Goal: Task Accomplishment & Management: Use online tool/utility

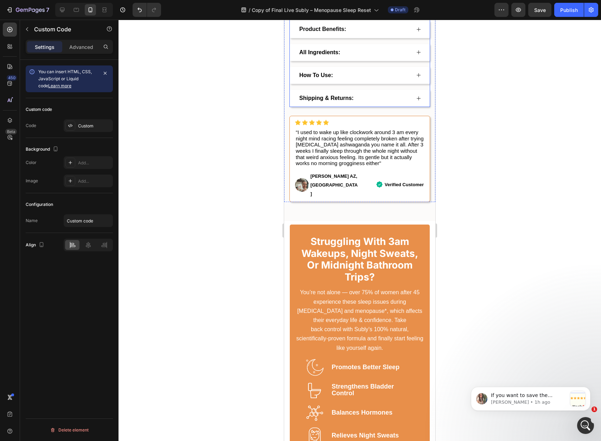
scroll to position [844, 0]
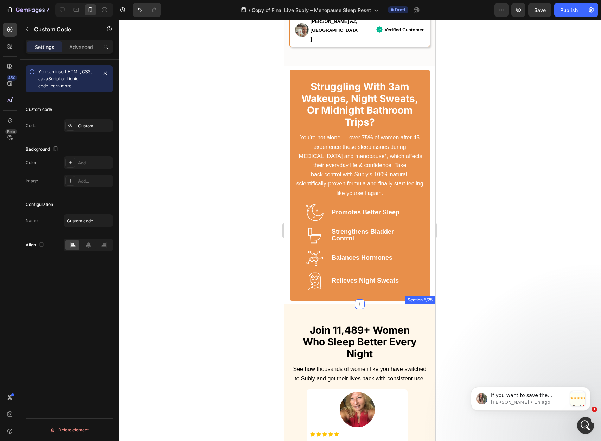
click at [294, 304] on div "join 11,489+ women who sleep better every night Heading See how thousands of wo…" at bounding box center [359, 423] width 151 height 238
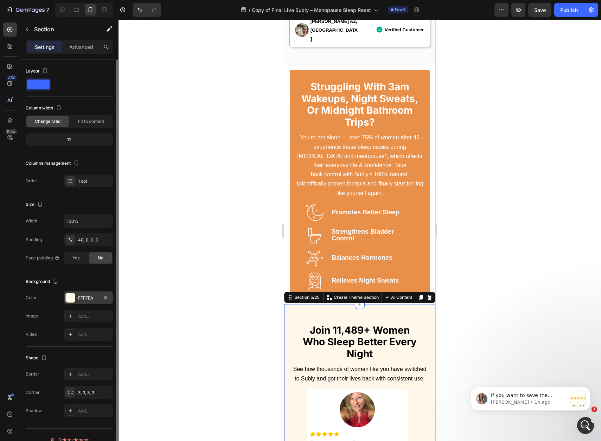
click at [84, 300] on div "FFF7EA" at bounding box center [88, 298] width 20 height 6
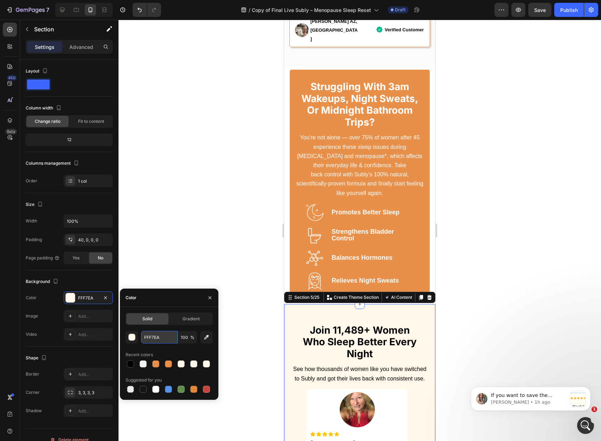
click at [155, 341] on input "FFF7EA" at bounding box center [159, 337] width 37 height 13
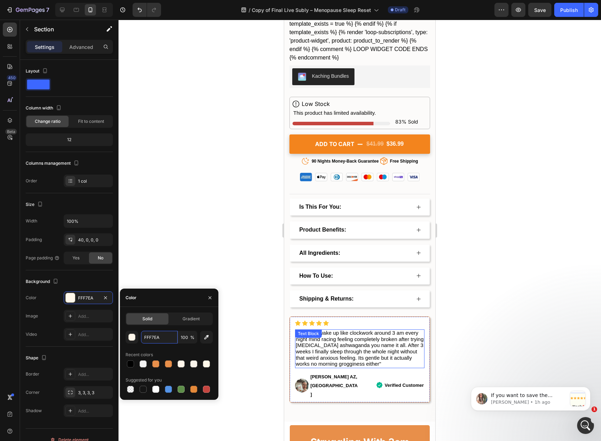
scroll to position [800, 0]
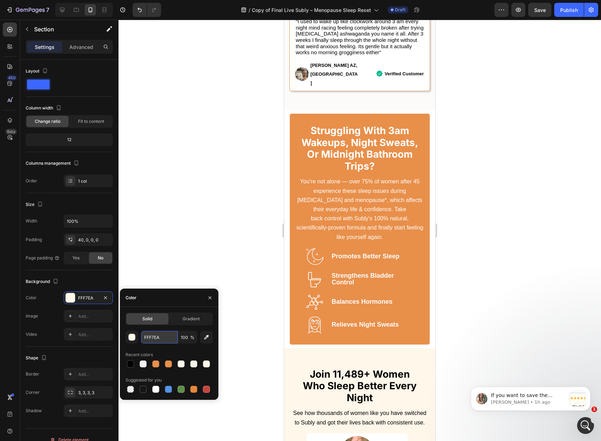
click at [156, 339] on input "FFF7EA" at bounding box center [159, 337] width 37 height 13
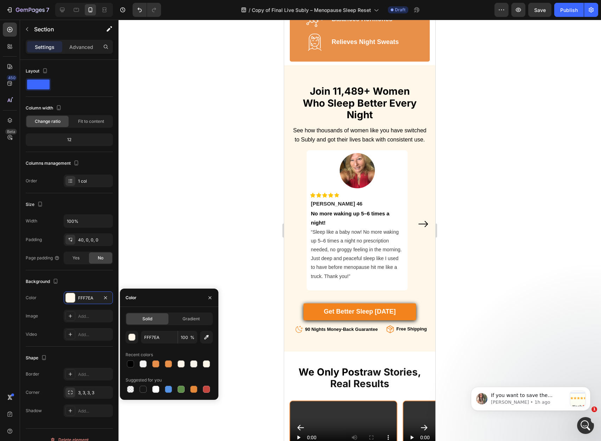
click at [212, 211] on div at bounding box center [360, 230] width 482 height 421
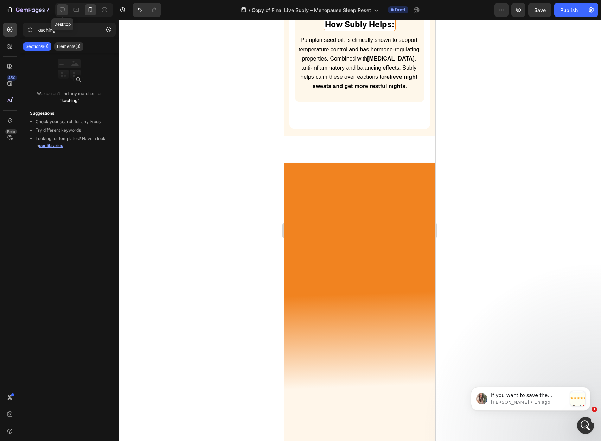
click at [59, 8] on icon at bounding box center [62, 9] width 7 height 7
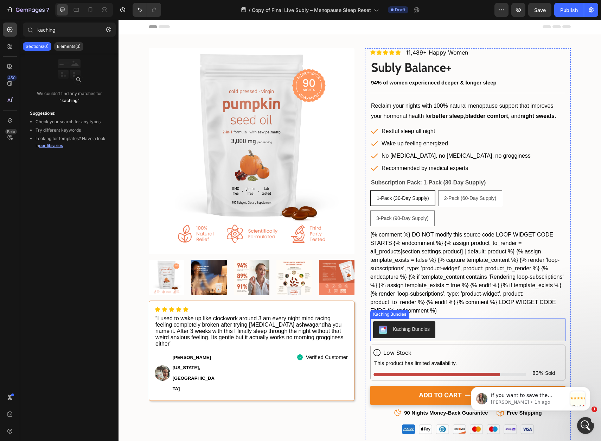
click at [425, 330] on div "Kaching Bundles" at bounding box center [411, 328] width 37 height 7
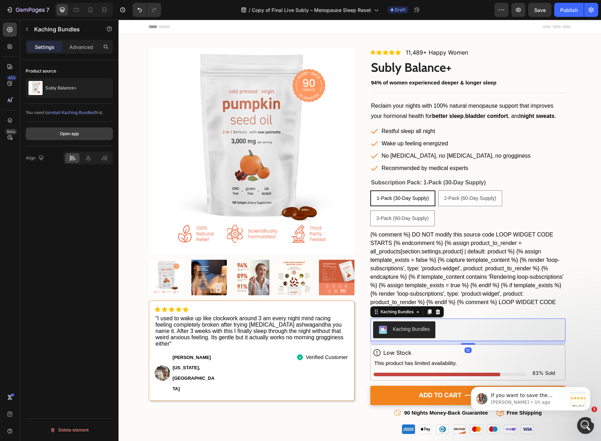
click at [71, 135] on div "Open app" at bounding box center [69, 133] width 19 height 6
click at [510, 190] on div "1-Pack (30-Day Supply) 1-Pack (30-Day Supply) 1-Pack (30-Day Supply) 2-Pack (60…" at bounding box center [467, 208] width 195 height 36
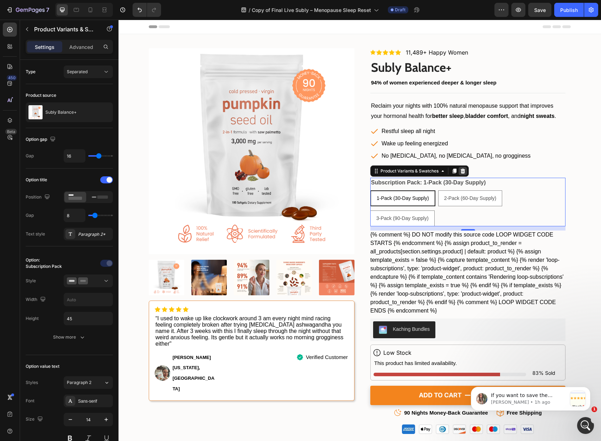
click at [461, 171] on icon at bounding box center [463, 170] width 5 height 5
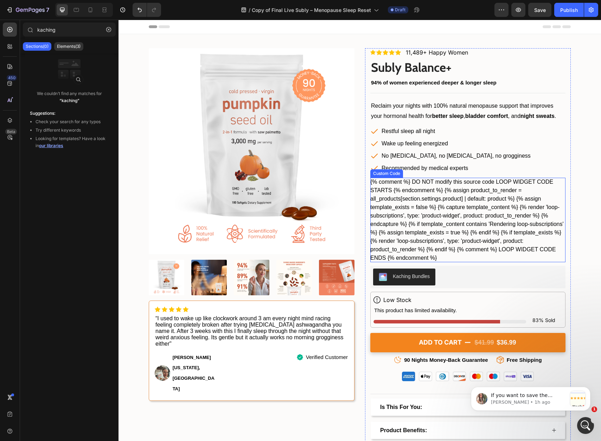
click at [483, 194] on div "{% comment %} DO NOT modify this source code LOOP WIDGET CODE STARTS {% endcomm…" at bounding box center [467, 220] width 195 height 84
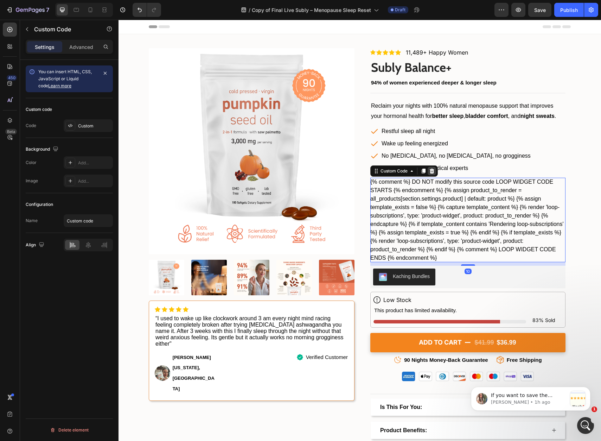
click at [430, 168] on icon at bounding box center [432, 171] width 6 height 6
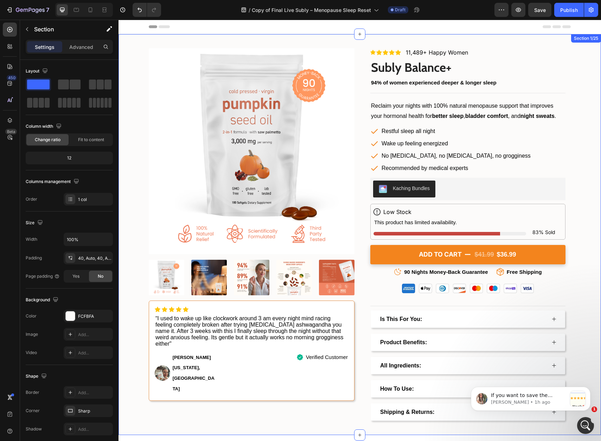
click at [586, 165] on div "Product Images Icon Icon Icon Icon Icon Icon List Hoz “I used to wake up like c…" at bounding box center [360, 234] width 482 height 372
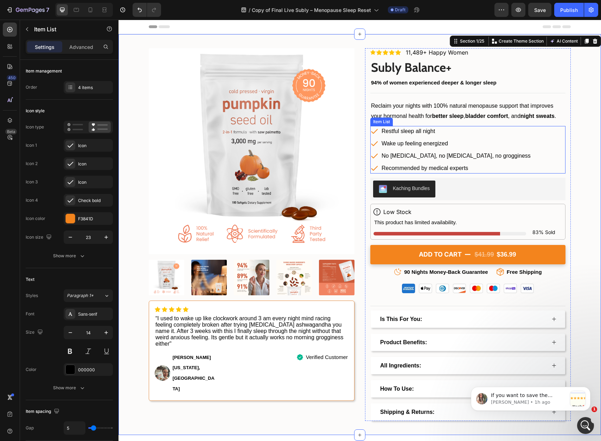
click at [515, 168] on div "Restful sleep all night Wake up feeling energized No [MEDICAL_DATA], no [MEDICA…" at bounding box center [467, 149] width 195 height 47
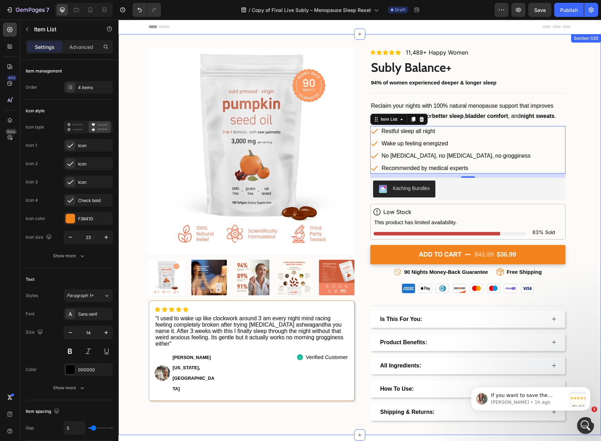
click at [582, 192] on div "Product Images Icon Icon Icon Icon Icon Icon List Hoz “I used to wake up like c…" at bounding box center [360, 234] width 482 height 372
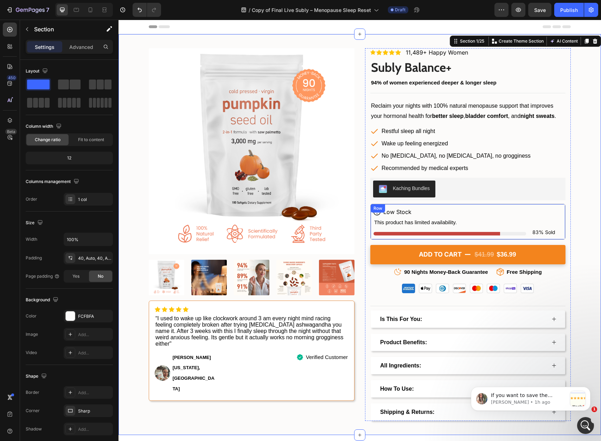
click at [561, 221] on div "Icon Low Stock Heading Row This product has limited availability. Text Block St…" at bounding box center [467, 222] width 195 height 36
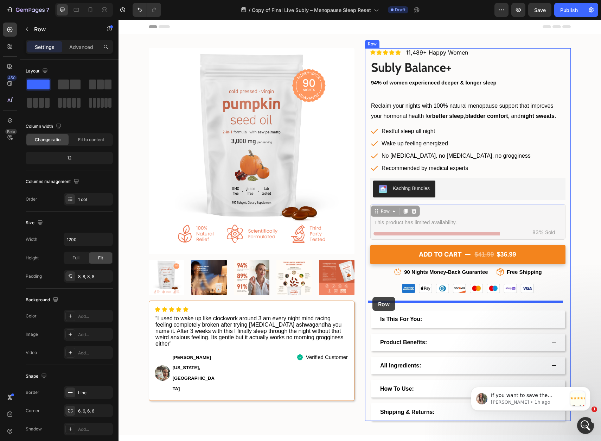
drag, startPoint x: 375, startPoint y: 211, endPoint x: 372, endPoint y: 297, distance: 86.2
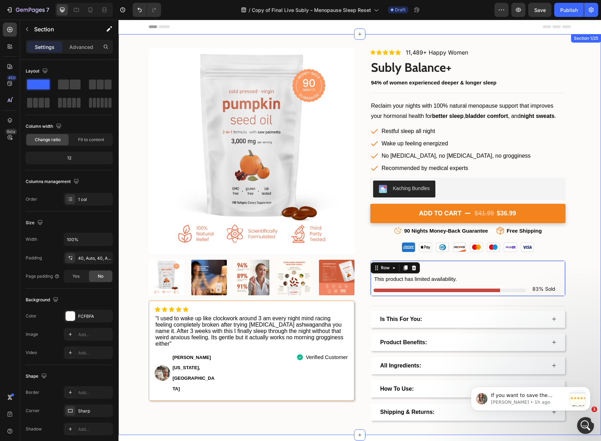
click at [581, 269] on div "Product Images Icon Icon Icon Icon Icon Icon List Hoz “I used to wake up like c…" at bounding box center [360, 234] width 482 height 372
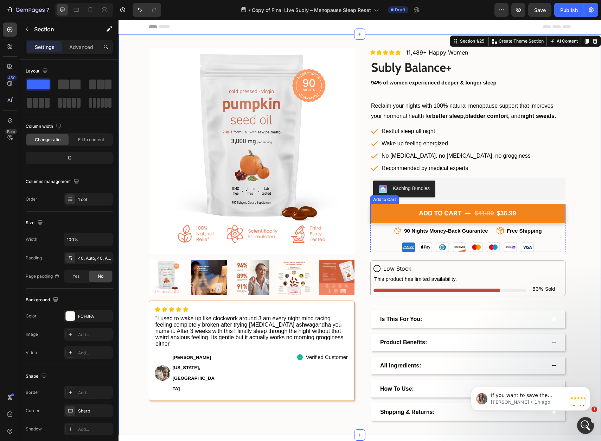
click at [520, 211] on button "ADD TO CART $41.99 $36.99" at bounding box center [467, 213] width 195 height 19
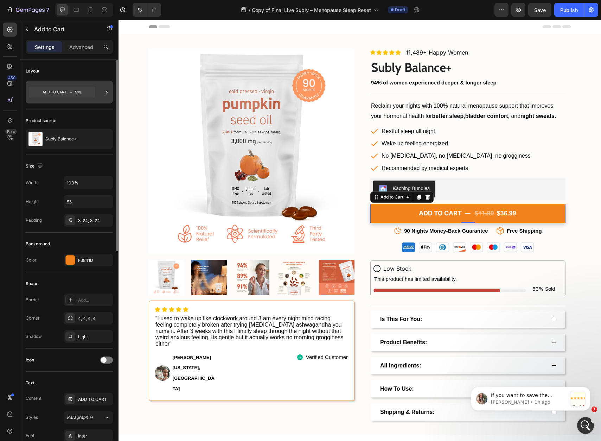
click at [82, 93] on icon at bounding box center [62, 92] width 66 height 11
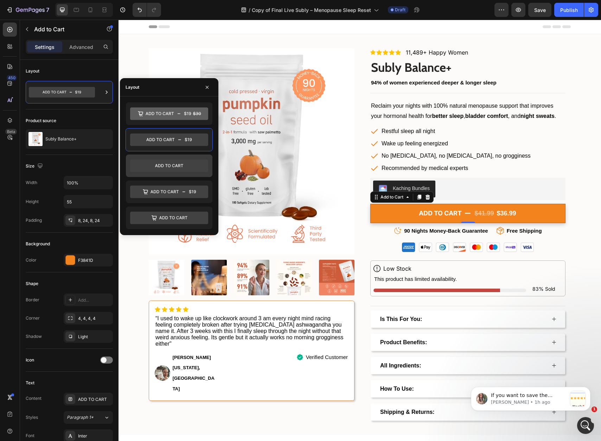
click at [165, 168] on icon at bounding box center [169, 165] width 78 height 13
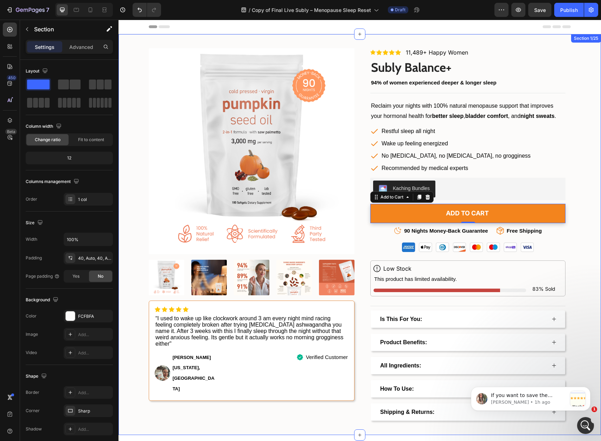
click at [587, 190] on div "Product Images Icon Icon Icon Icon Icon Icon List Hoz “I used to wake up like c…" at bounding box center [360, 234] width 482 height 372
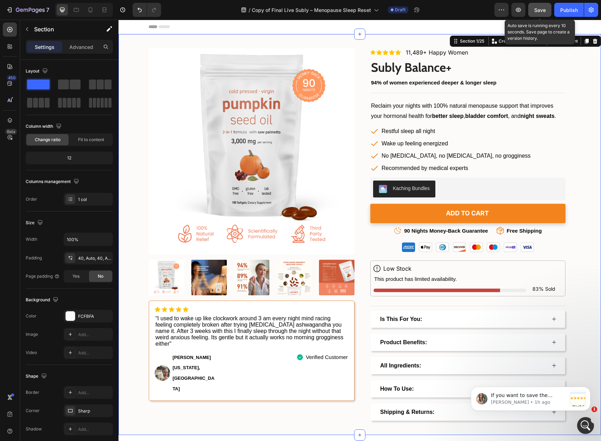
drag, startPoint x: 539, startPoint y: 9, endPoint x: 431, endPoint y: 100, distance: 141.2
click at [539, 9] on span "Save" at bounding box center [540, 10] width 12 height 6
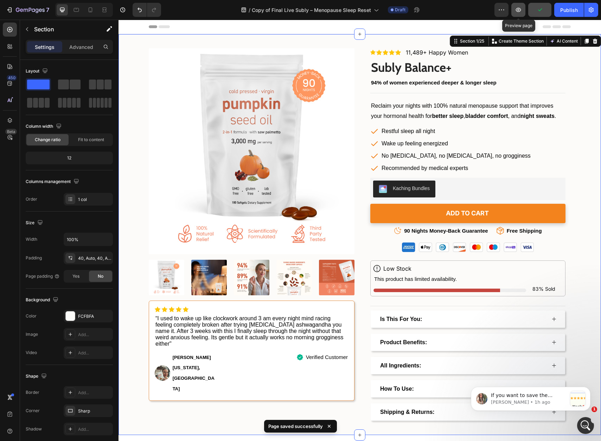
click at [521, 14] on button "button" at bounding box center [518, 10] width 14 height 14
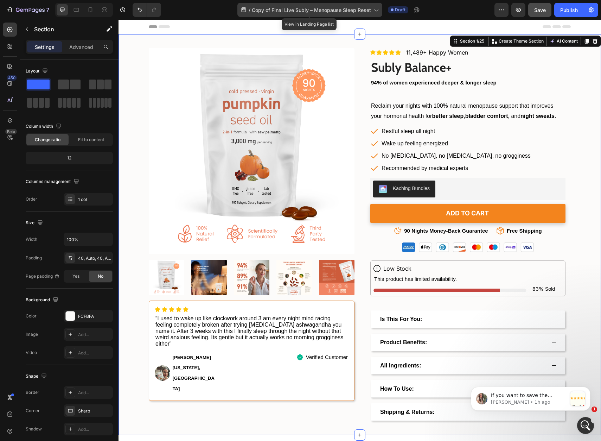
click at [356, 8] on span "Copy of Final Live Subly – Menopause Sleep Reset" at bounding box center [311, 9] width 119 height 7
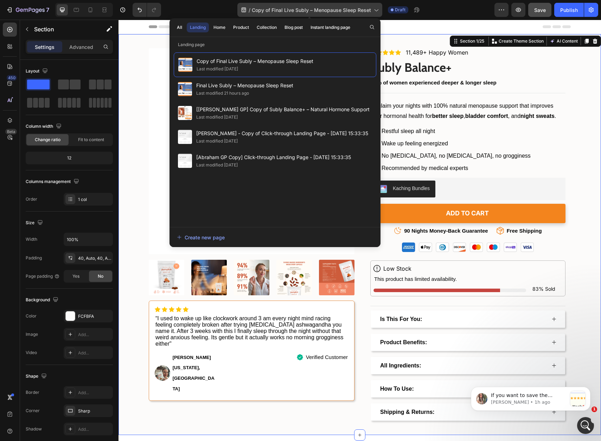
click at [354, 10] on span "Copy of Final Live Subly – Menopause Sleep Reset" at bounding box center [311, 9] width 119 height 7
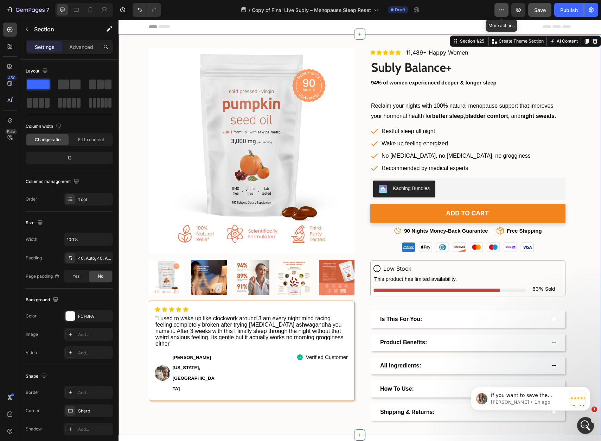
click at [499, 9] on icon "button" at bounding box center [501, 9] width 7 height 7
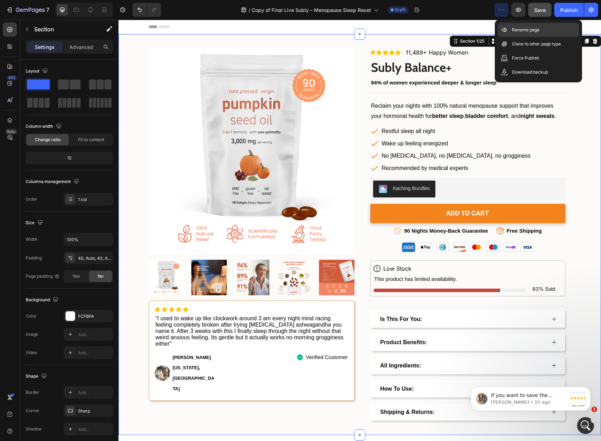
click at [515, 30] on p "Rename page" at bounding box center [525, 29] width 27 height 7
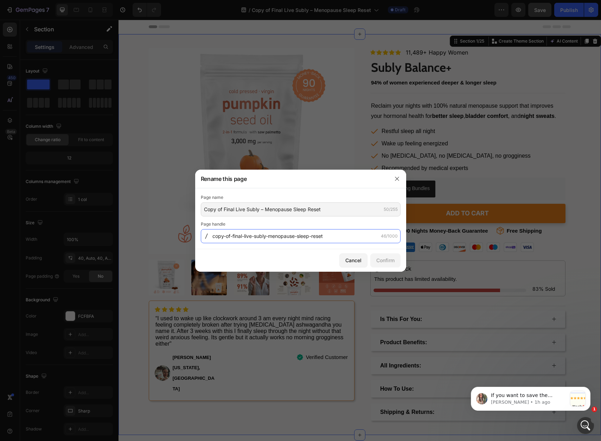
drag, startPoint x: 255, startPoint y: 236, endPoint x: 265, endPoint y: 238, distance: 10.7
click at [265, 238] on input "copy-of-final-live-subly-menopause-sleep-reset" at bounding box center [301, 236] width 200 height 14
click at [269, 237] on input "copy-of-final-live-subly-menopause-sleep-reset" at bounding box center [301, 236] width 200 height 14
drag, startPoint x: 255, startPoint y: 237, endPoint x: 197, endPoint y: 237, distance: 57.7
click at [197, 237] on div "Page name Copy of Final Live Subly – Menopause Sleep Reset 50/255 Page handle c…" at bounding box center [300, 218] width 211 height 61
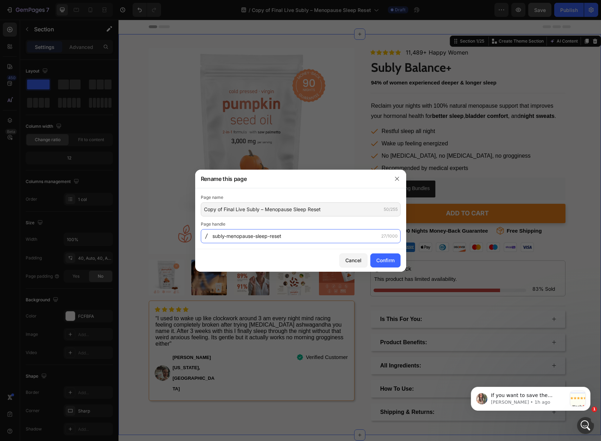
type input "subly-menopause-sleep-reset"
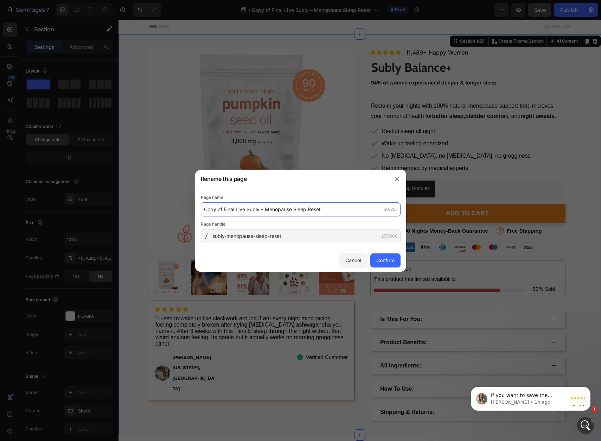
click at [236, 210] on input "Copy of Final Live Subly – Menopause Sleep Reset" at bounding box center [301, 209] width 200 height 14
click at [203, 207] on input "Kaching Bundle )Live Subly – Menopause Sleep Reset" at bounding box center [301, 209] width 200 height 14
click at [244, 208] on input "(Kaching Bundle )Live Subly – Menopause Sleep Reset" at bounding box center [301, 209] width 200 height 14
type input "(Kaching Bundle PDP) Live Subly – Menopause Sleep Reset"
click at [383, 258] on div "Confirm" at bounding box center [385, 259] width 18 height 7
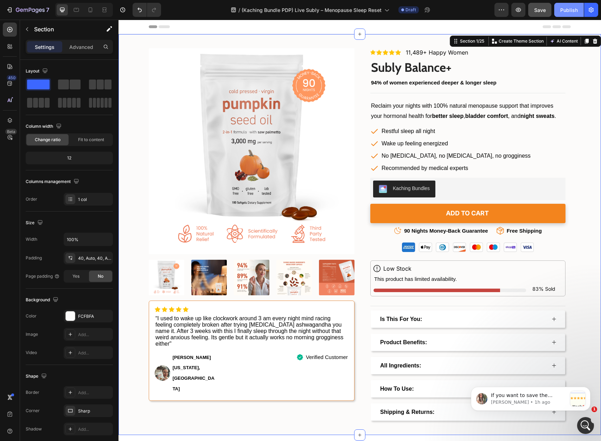
click at [564, 8] on div "Publish" at bounding box center [569, 9] width 18 height 7
click at [421, 186] on div "Kaching Bundles" at bounding box center [411, 188] width 37 height 7
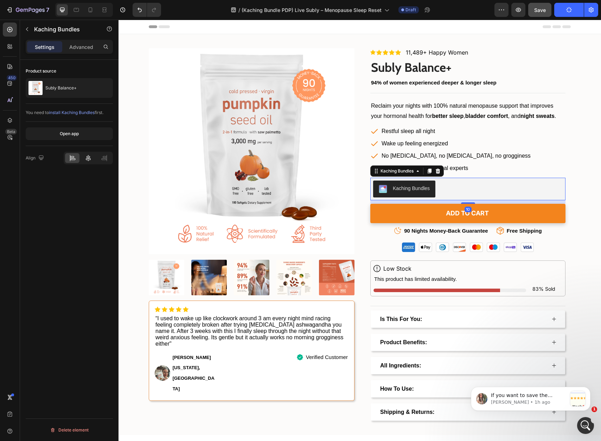
click at [87, 156] on icon at bounding box center [88, 158] width 5 height 6
click at [78, 157] on div at bounding box center [72, 158] width 14 height 10
click at [82, 134] on button "Open app" at bounding box center [69, 133] width 87 height 13
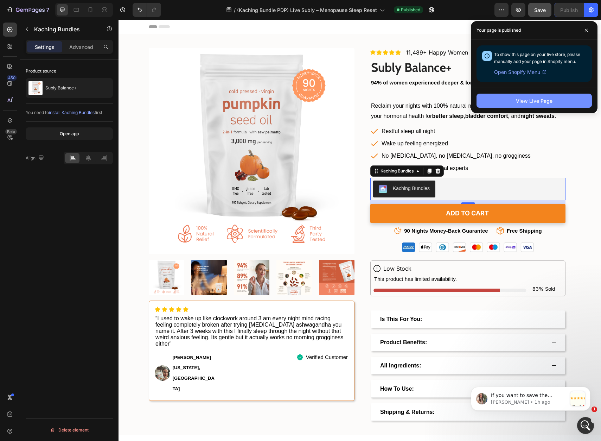
click at [531, 101] on div "View Live Page" at bounding box center [534, 100] width 37 height 7
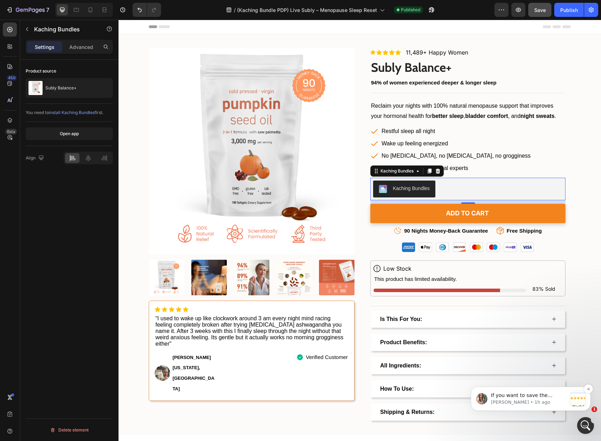
click at [570, 401] on div "message notification from Ann, 1h ago. If you want to save the section as a tem…" at bounding box center [577, 398] width 15 height 15
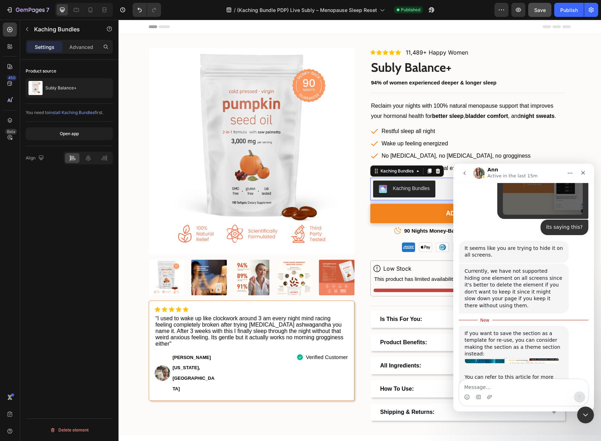
scroll to position [1311, 0]
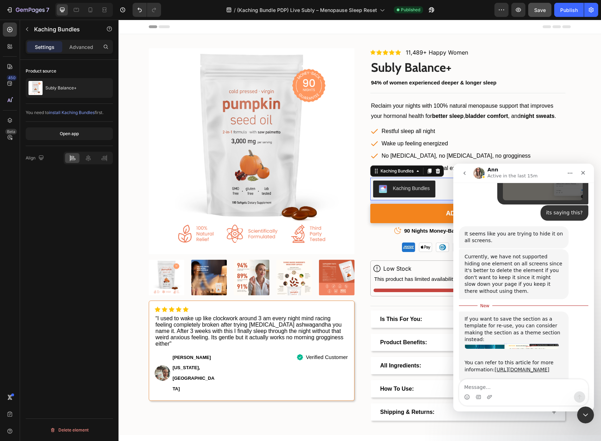
click at [522, 315] on div "If you want to save the section as a template for re-use, you can consider maki…" at bounding box center [514, 328] width 98 height 27
click at [512, 315] on div "If you want to save the section as a template for re-use, you can consider maki…" at bounding box center [514, 328] width 98 height 27
click at [510, 315] on div "If you want to save the section as a template for re-use, you can consider maki…" at bounding box center [514, 328] width 98 height 27
click at [580, 172] on icon "Close" at bounding box center [583, 173] width 6 height 6
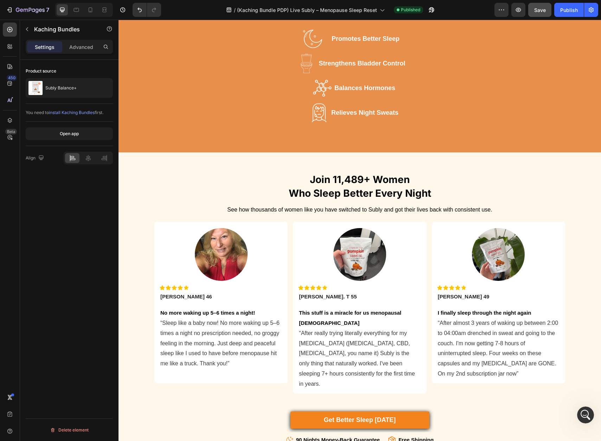
scroll to position [436, 0]
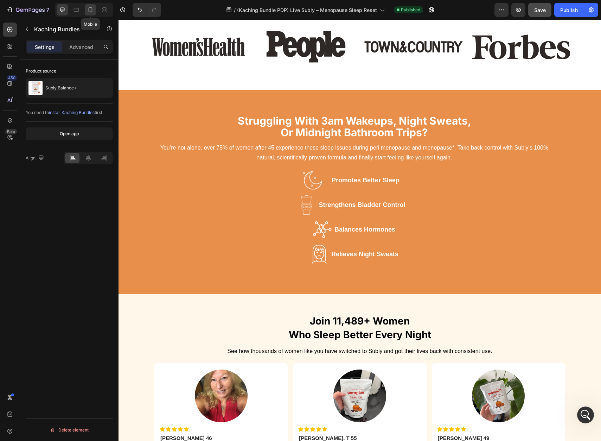
click at [93, 9] on icon at bounding box center [90, 9] width 7 height 7
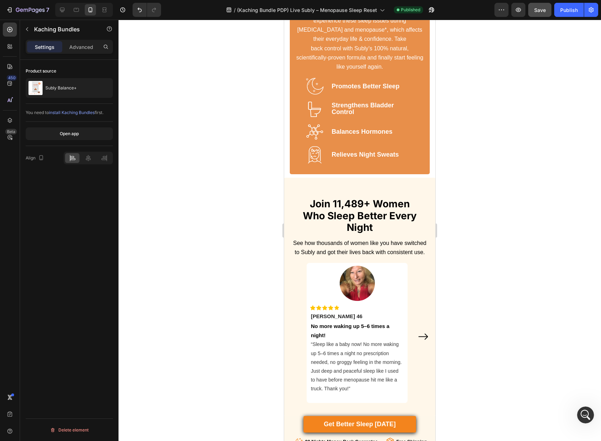
scroll to position [500, 0]
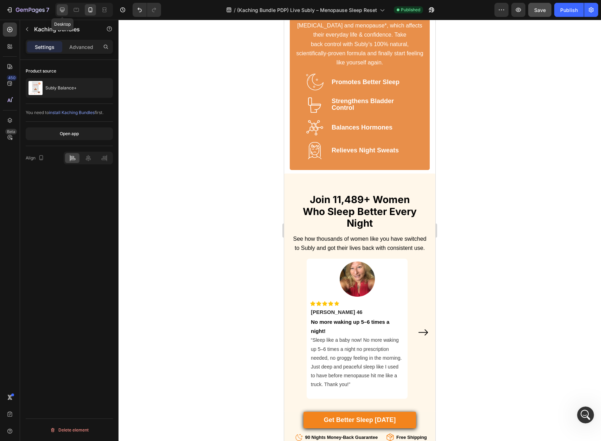
click at [63, 10] on icon at bounding box center [62, 10] width 5 height 5
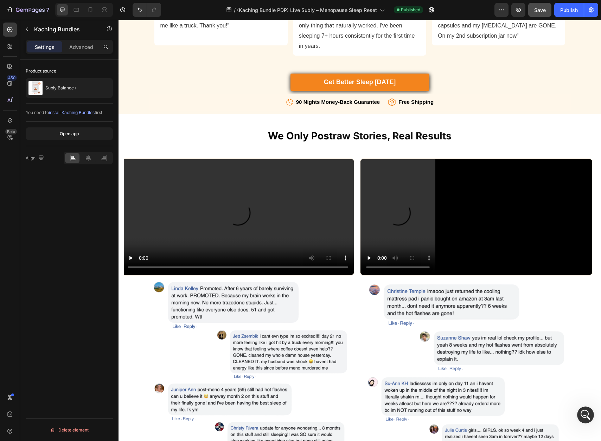
scroll to position [923, 0]
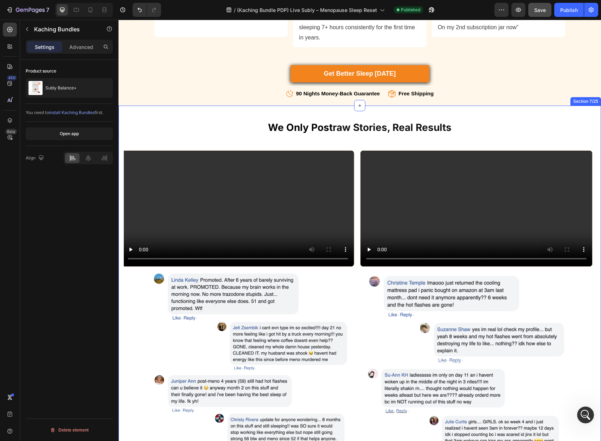
click at [147, 106] on div "we only post raw stories, real results Heading Row Video Video Carousel Image I…" at bounding box center [360, 303] width 482 height 397
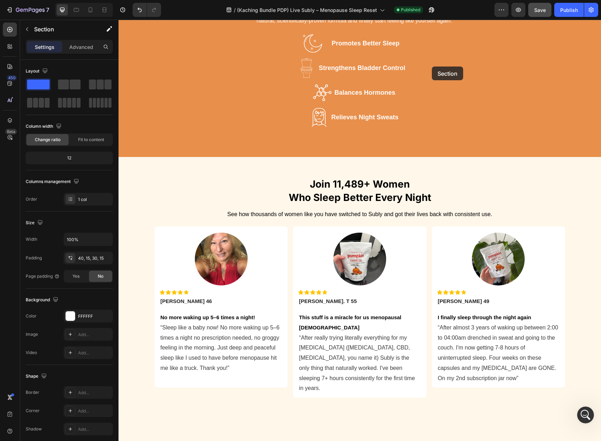
scroll to position [410, 0]
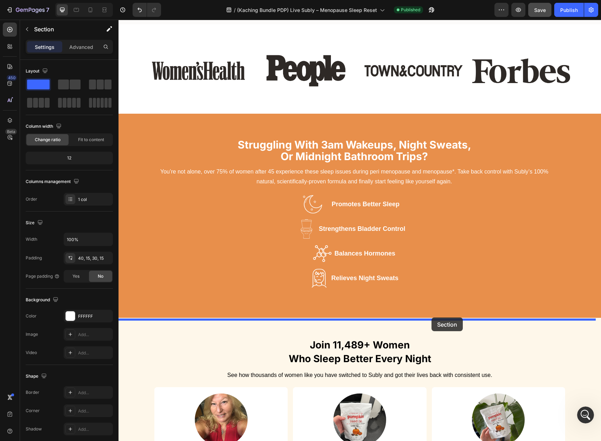
drag, startPoint x: 449, startPoint y: 90, endPoint x: 431, endPoint y: 317, distance: 228.2
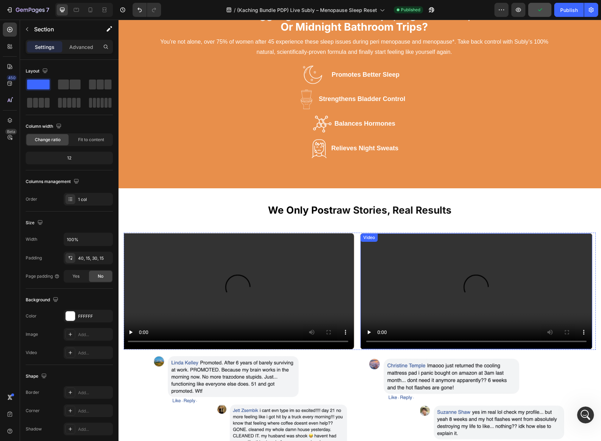
scroll to position [505, 0]
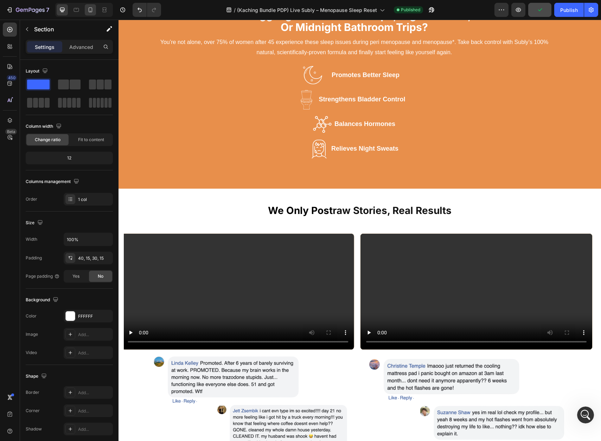
click at [90, 12] on icon at bounding box center [91, 9] width 4 height 5
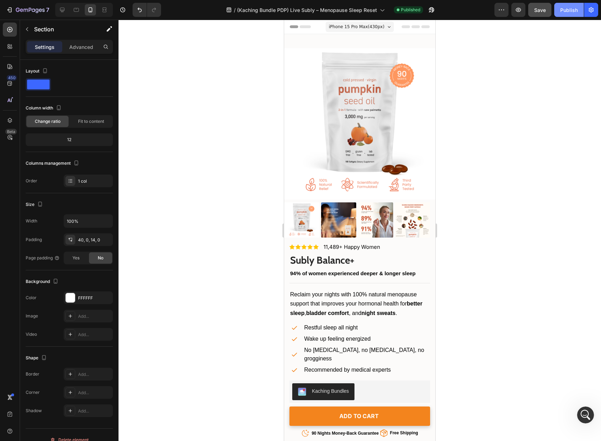
click at [562, 11] on div "Publish" at bounding box center [569, 9] width 18 height 7
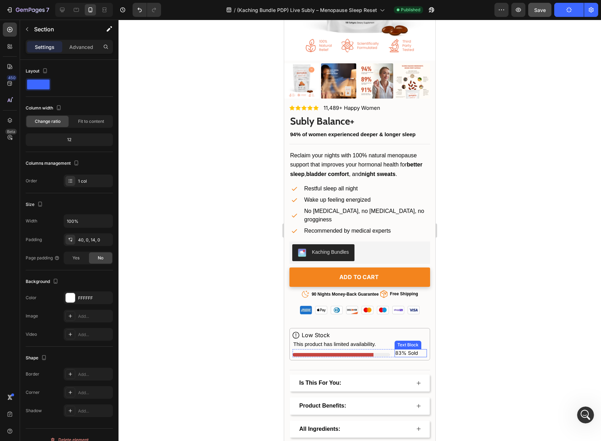
click at [395, 350] on span "83% Sold" at bounding box center [406, 353] width 23 height 6
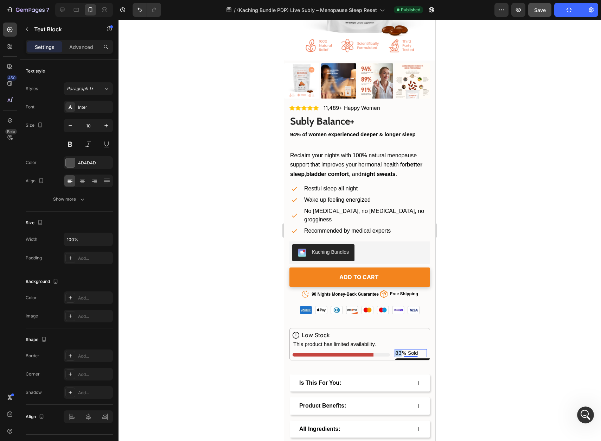
click at [395, 350] on span "83% Sold" at bounding box center [406, 353] width 23 height 6
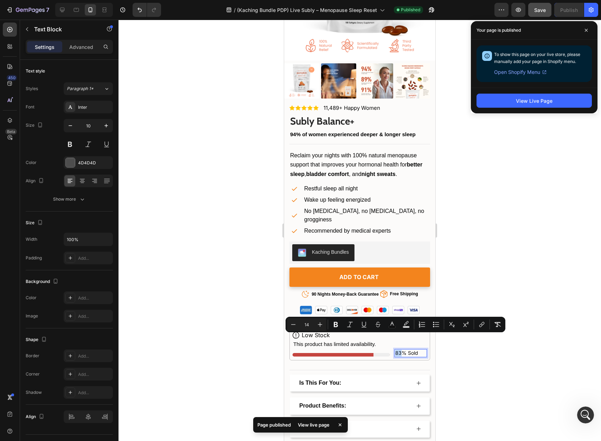
click at [361, 353] on div at bounding box center [341, 355] width 97 height 4
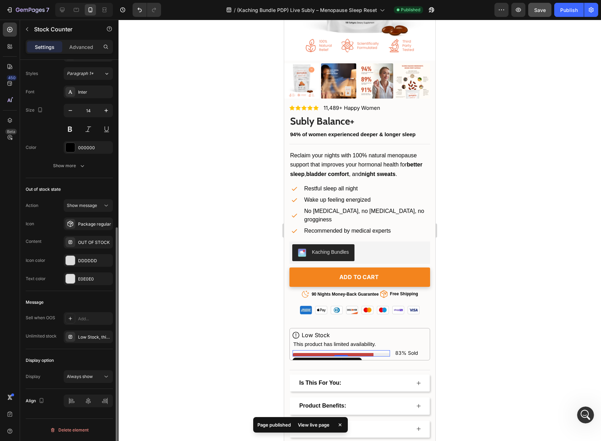
scroll to position [0, 0]
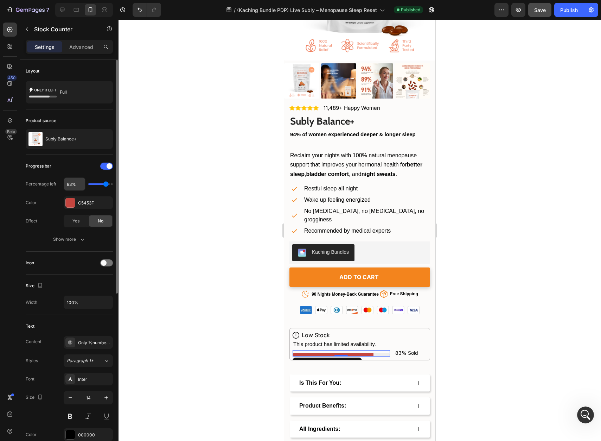
click at [69, 186] on input "83%" at bounding box center [74, 184] width 21 height 13
click at [70, 186] on input "83%" at bounding box center [74, 184] width 21 height 13
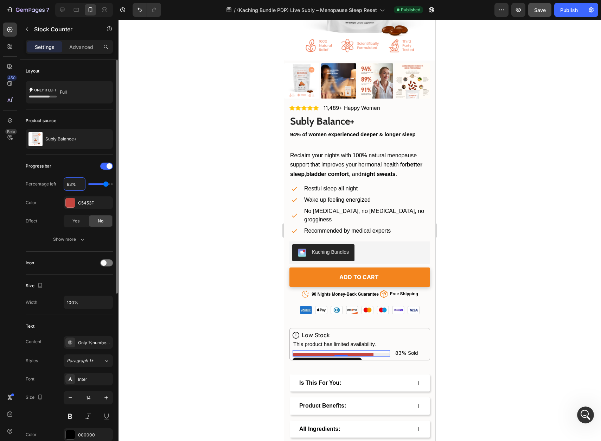
click at [70, 186] on input "83%" at bounding box center [74, 184] width 21 height 13
type input "8%"
type input "10"
type input "85%"
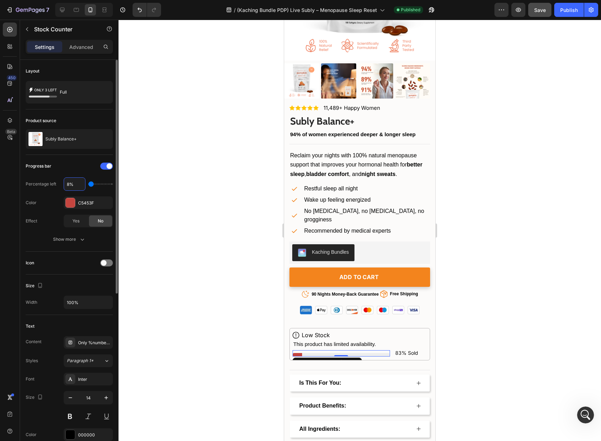
type input "90"
click at [395, 350] on span "83% Sold" at bounding box center [406, 353] width 23 height 6
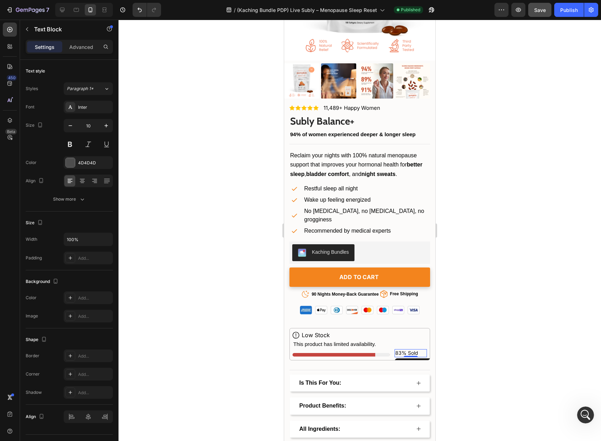
click at [396, 350] on span "83% Sold" at bounding box center [406, 353] width 23 height 6
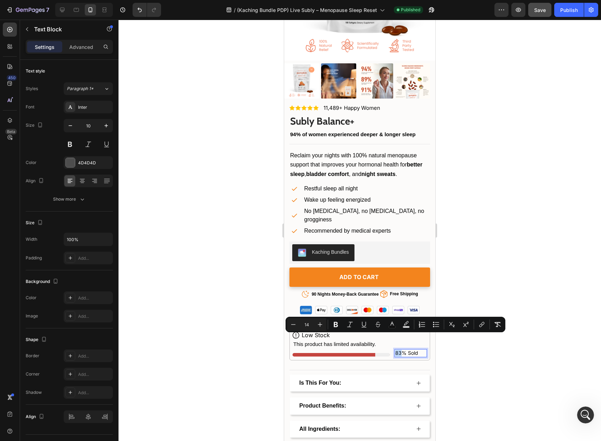
click at [397, 350] on span "83% Sold" at bounding box center [406, 353] width 23 height 6
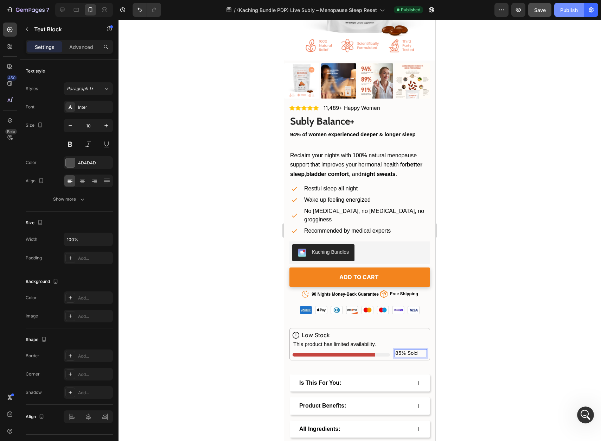
click at [570, 11] on div "Publish" at bounding box center [569, 9] width 18 height 7
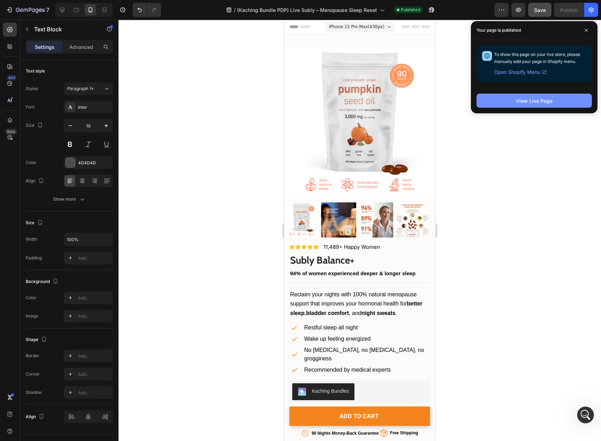
click at [545, 100] on div "View Live Page" at bounding box center [534, 100] width 37 height 7
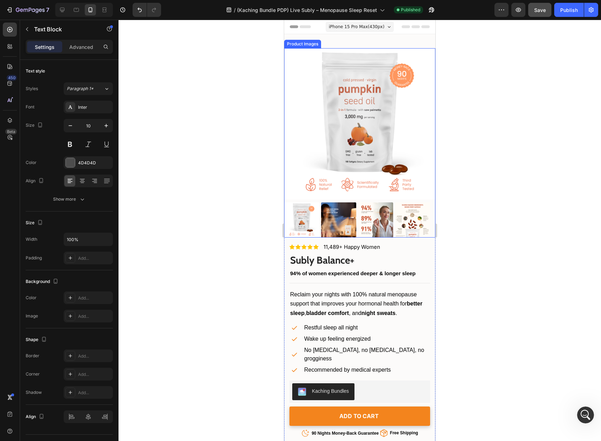
scroll to position [151, 0]
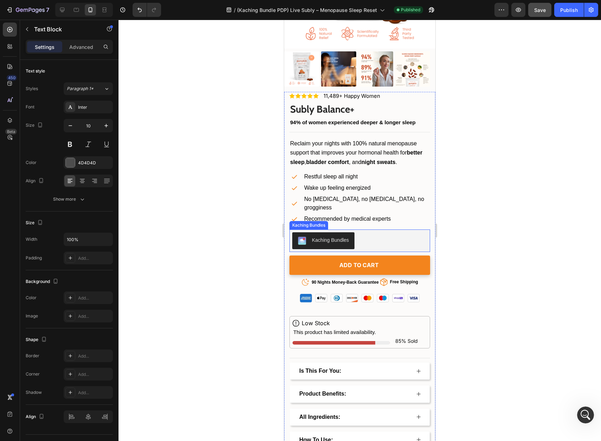
click at [370, 232] on div "Kaching Bundles" at bounding box center [359, 240] width 135 height 17
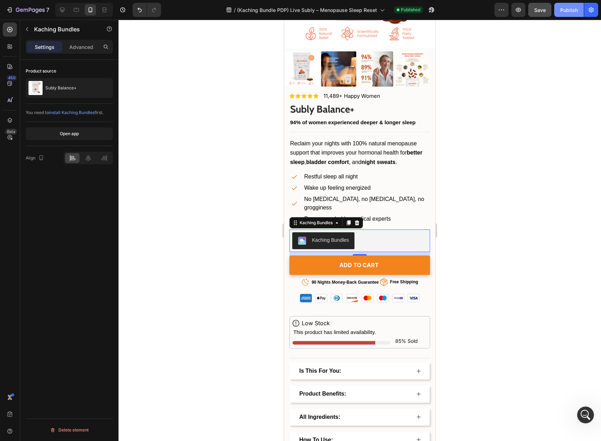
click at [560, 11] on button "Publish" at bounding box center [569, 10] width 30 height 14
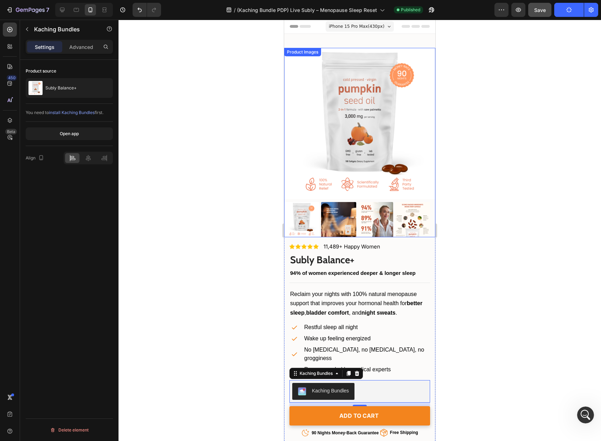
scroll to position [0, 0]
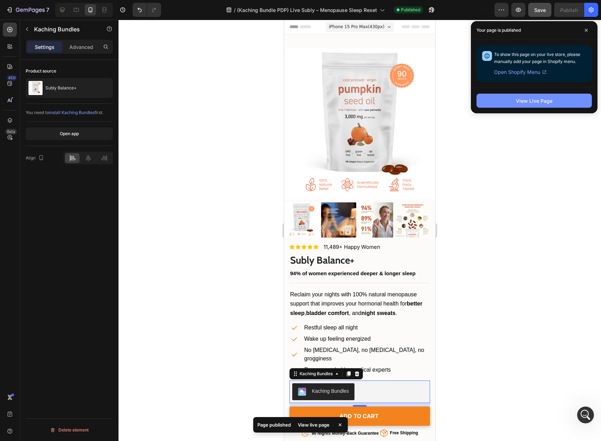
click at [546, 105] on button "View Live Page" at bounding box center [533, 101] width 115 height 14
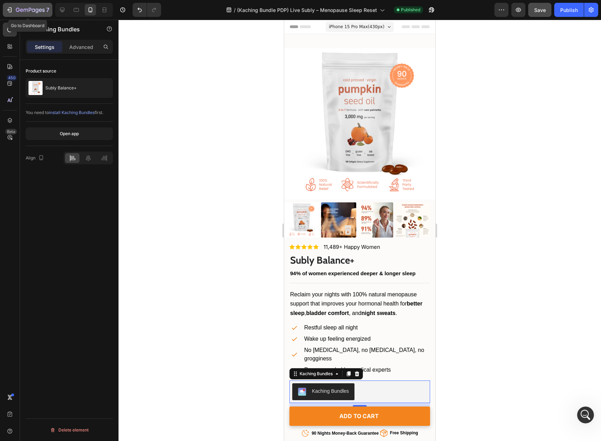
click at [17, 10] on icon "button" at bounding box center [30, 10] width 29 height 6
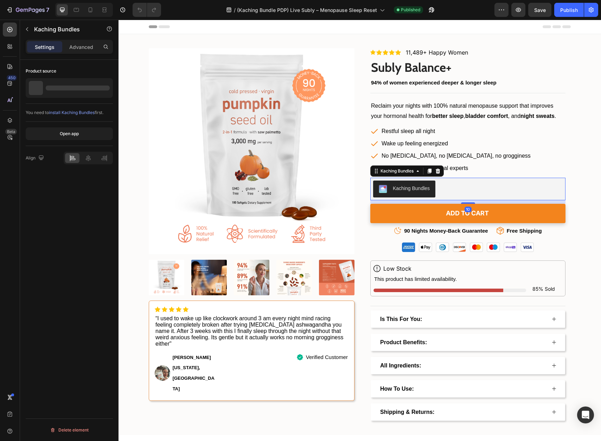
click at [416, 185] on div "Kaching Bundles" at bounding box center [411, 188] width 37 height 7
click at [72, 134] on div "Open app" at bounding box center [69, 133] width 19 height 6
click at [94, 90] on div at bounding box center [103, 88] width 20 height 20
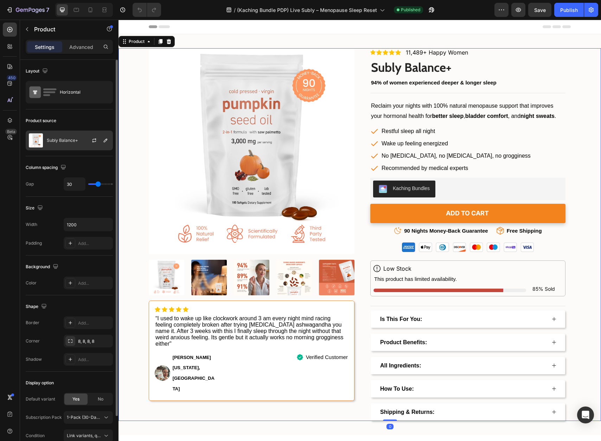
click at [79, 140] on div "Subly Balance+" at bounding box center [69, 140] width 87 height 20
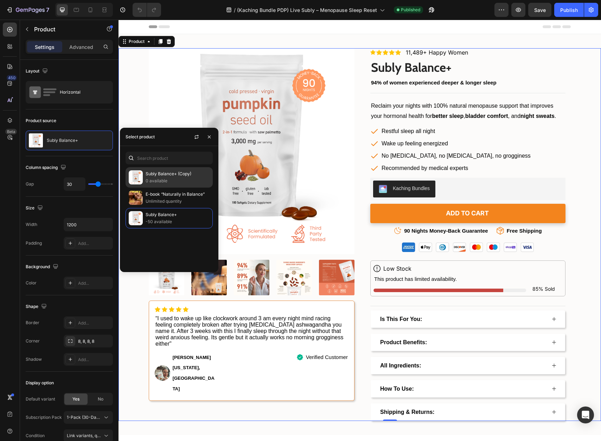
click at [175, 180] on p "0 available" at bounding box center [178, 180] width 64 height 7
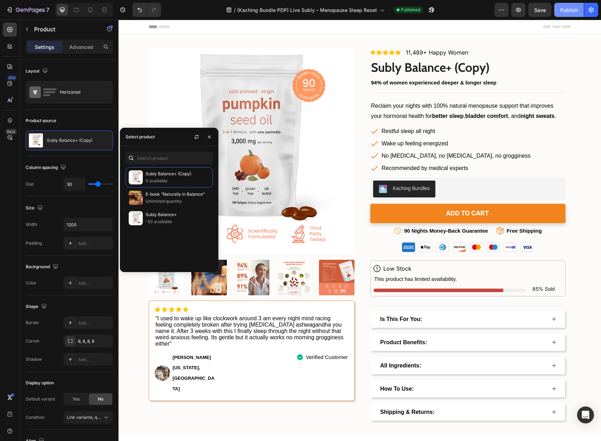
click at [566, 12] on div "Publish" at bounding box center [569, 9] width 18 height 7
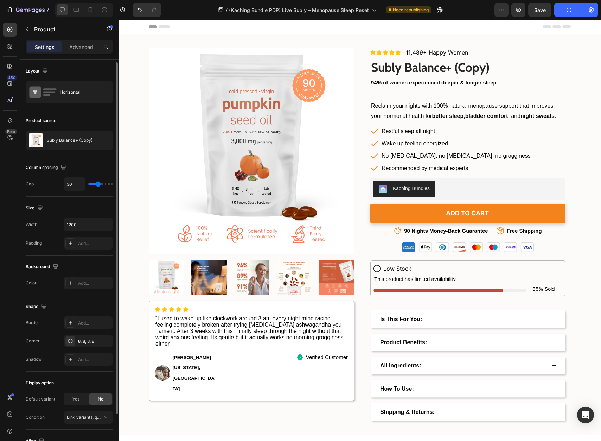
scroll to position [56, 0]
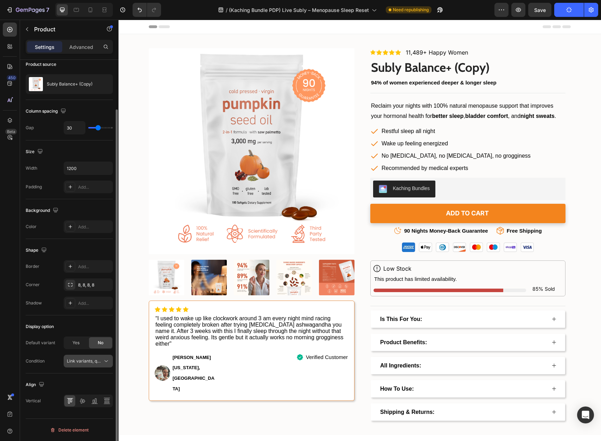
click at [80, 364] on div "Link variants, quantity <br> between same products" at bounding box center [88, 360] width 43 height 7
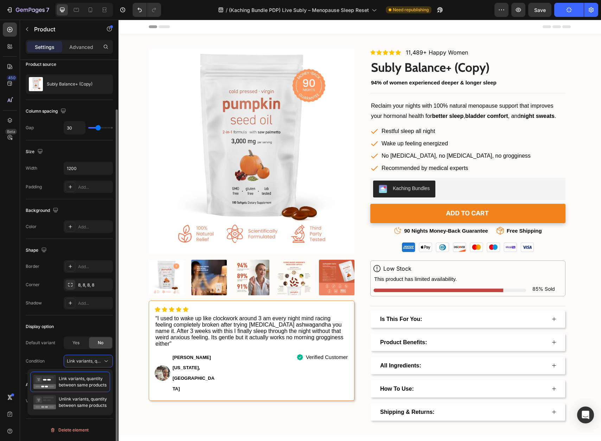
click at [66, 325] on div "Display option" at bounding box center [69, 326] width 87 height 11
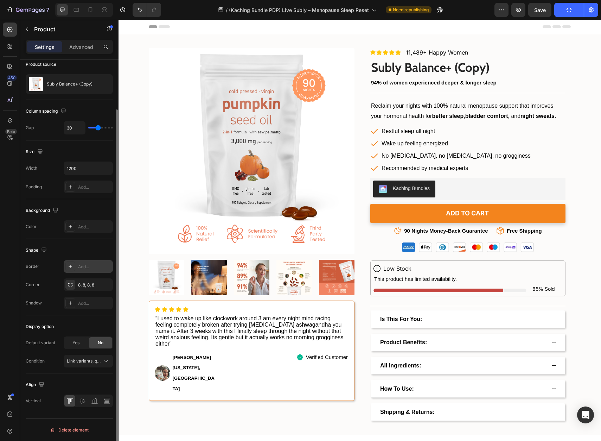
scroll to position [0, 0]
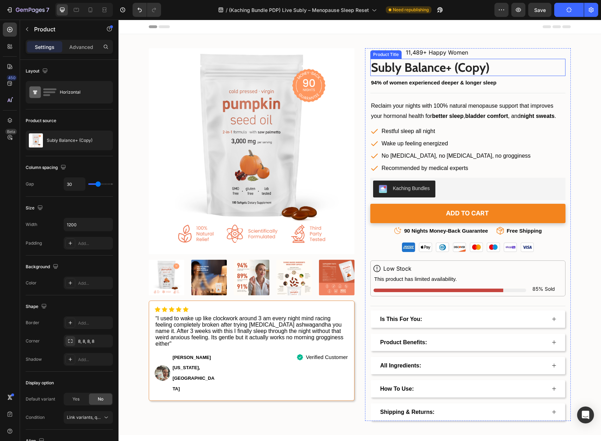
click at [474, 68] on h1 "Subly Balance+ (Copy)" at bounding box center [467, 68] width 195 height 18
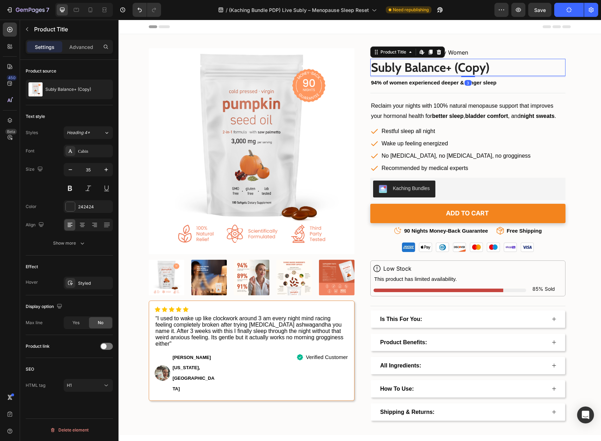
click at [490, 68] on h1 "Subly Balance+ (Copy)" at bounding box center [467, 68] width 195 height 18
click at [481, 68] on h1 "Subly Balance+ (Copy)" at bounding box center [467, 68] width 195 height 18
click at [475, 68] on h1 "Subly Balance+ (Copy)" at bounding box center [467, 68] width 195 height 18
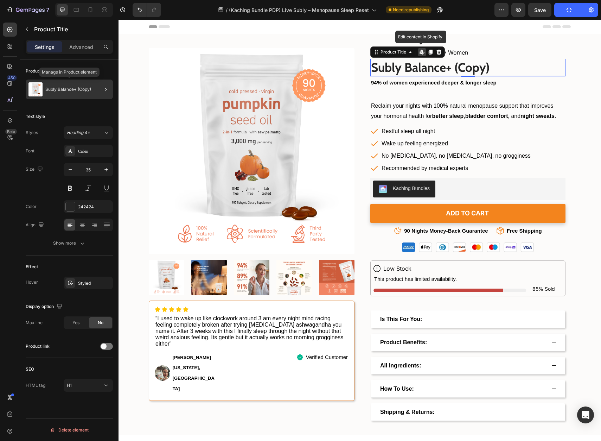
click at [79, 89] on p "Subly Balance+ (Copy)" at bounding box center [68, 89] width 46 height 5
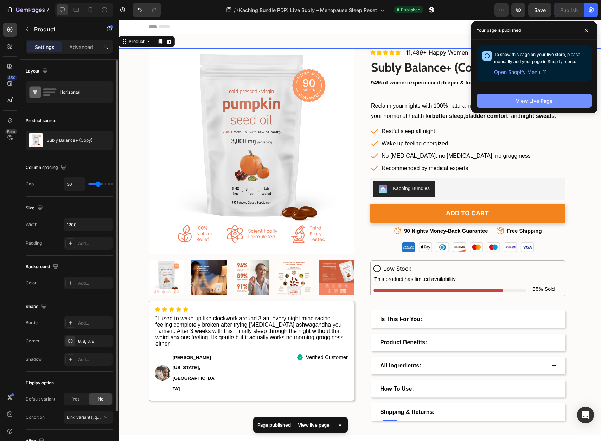
click at [554, 102] on button "View Live Page" at bounding box center [533, 101] width 115 height 14
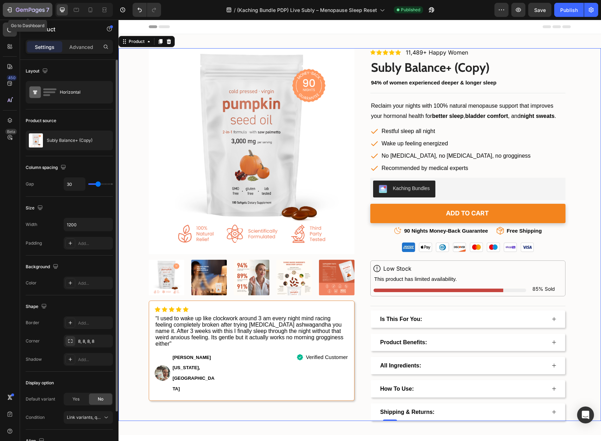
click at [28, 10] on icon "button" at bounding box center [26, 10] width 4 height 3
